Goal: Information Seeking & Learning: Learn about a topic

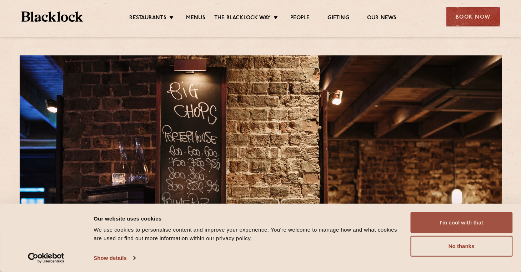
click at [444, 221] on button "I'm cool with that" at bounding box center [461, 222] width 102 height 21
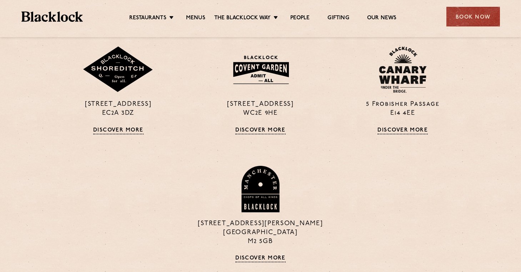
scroll to position [437, 0]
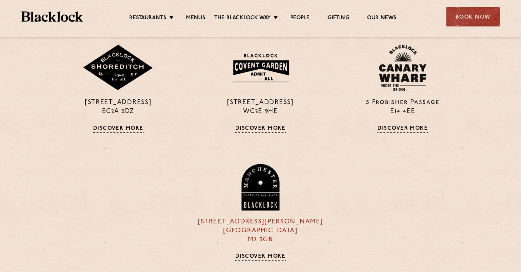
click at [261, 200] on img at bounding box center [260, 187] width 40 height 46
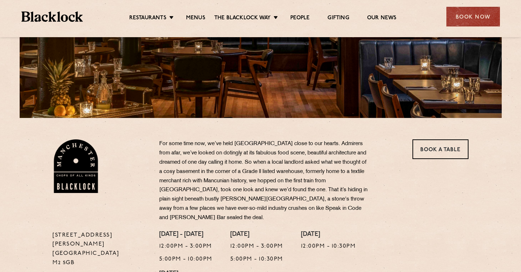
scroll to position [139, 0]
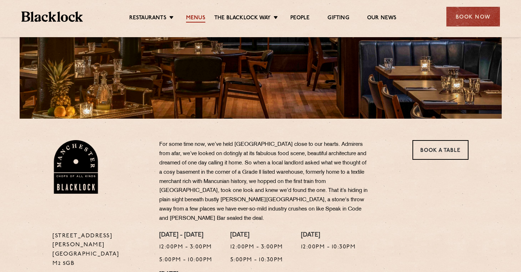
click at [197, 16] on link "Menus" at bounding box center [195, 19] width 19 height 8
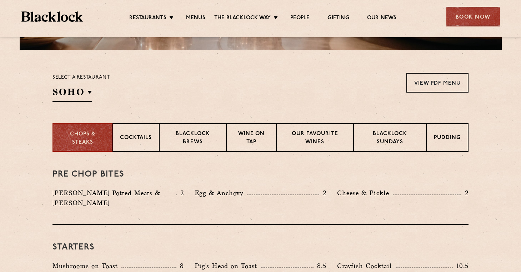
scroll to position [210, 0]
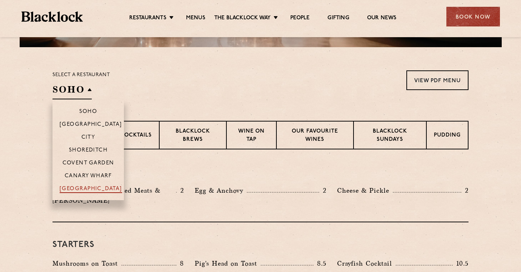
click at [89, 188] on p "[GEOGRAPHIC_DATA]" at bounding box center [91, 189] width 62 height 7
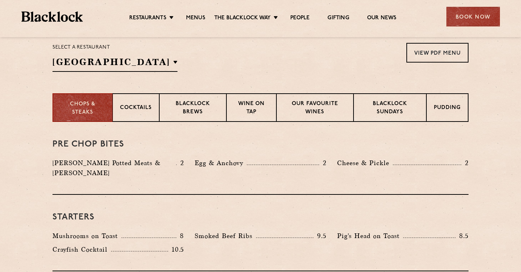
scroll to position [239, 0]
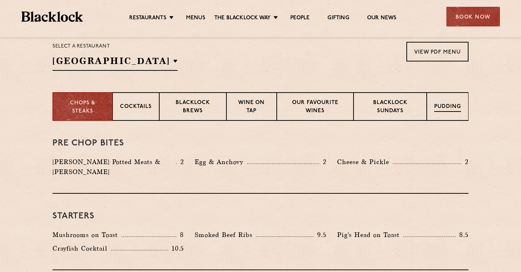
click at [445, 107] on p "Pudding" at bounding box center [447, 107] width 27 height 9
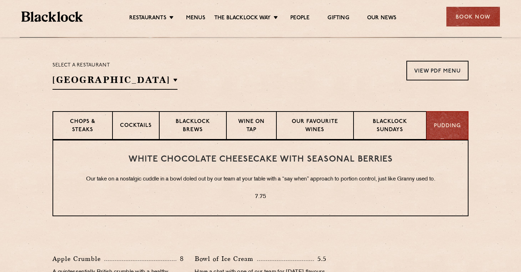
scroll to position [219, 0]
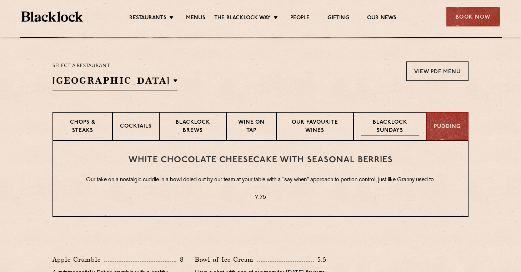
click at [391, 127] on p "Blacklock Sundays" at bounding box center [390, 127] width 58 height 17
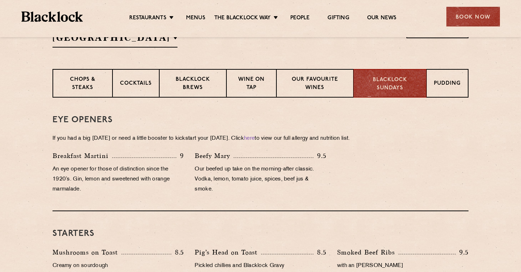
scroll to position [205, 0]
